Goal: Find specific page/section: Find specific page/section

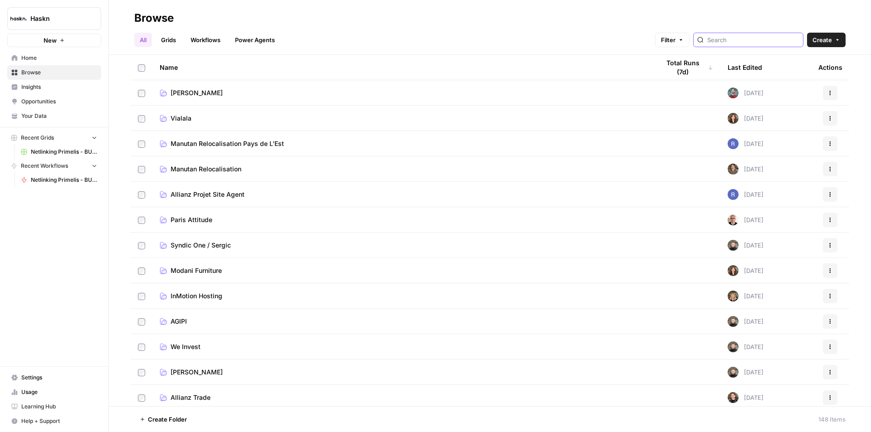
click at [725, 42] on input "search" at bounding box center [753, 39] width 92 height 9
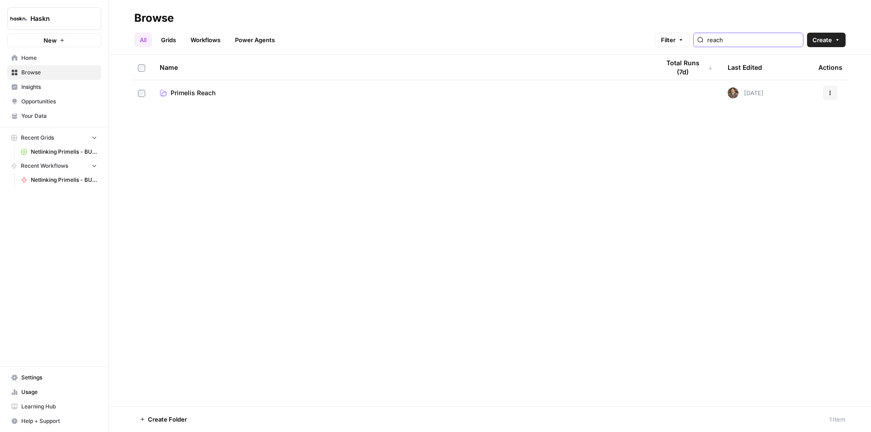
type input "reach"
click at [200, 96] on span "Primelis Reach" at bounding box center [192, 92] width 45 height 9
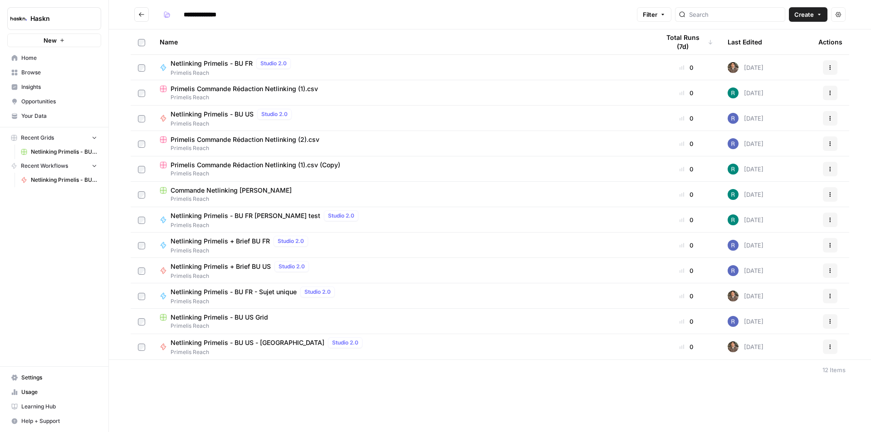
click at [325, 380] on div "**********" at bounding box center [490, 216] width 762 height 432
click at [706, 15] on input "search" at bounding box center [735, 14] width 92 height 9
type input "k2"
